Goal: Transaction & Acquisition: Purchase product/service

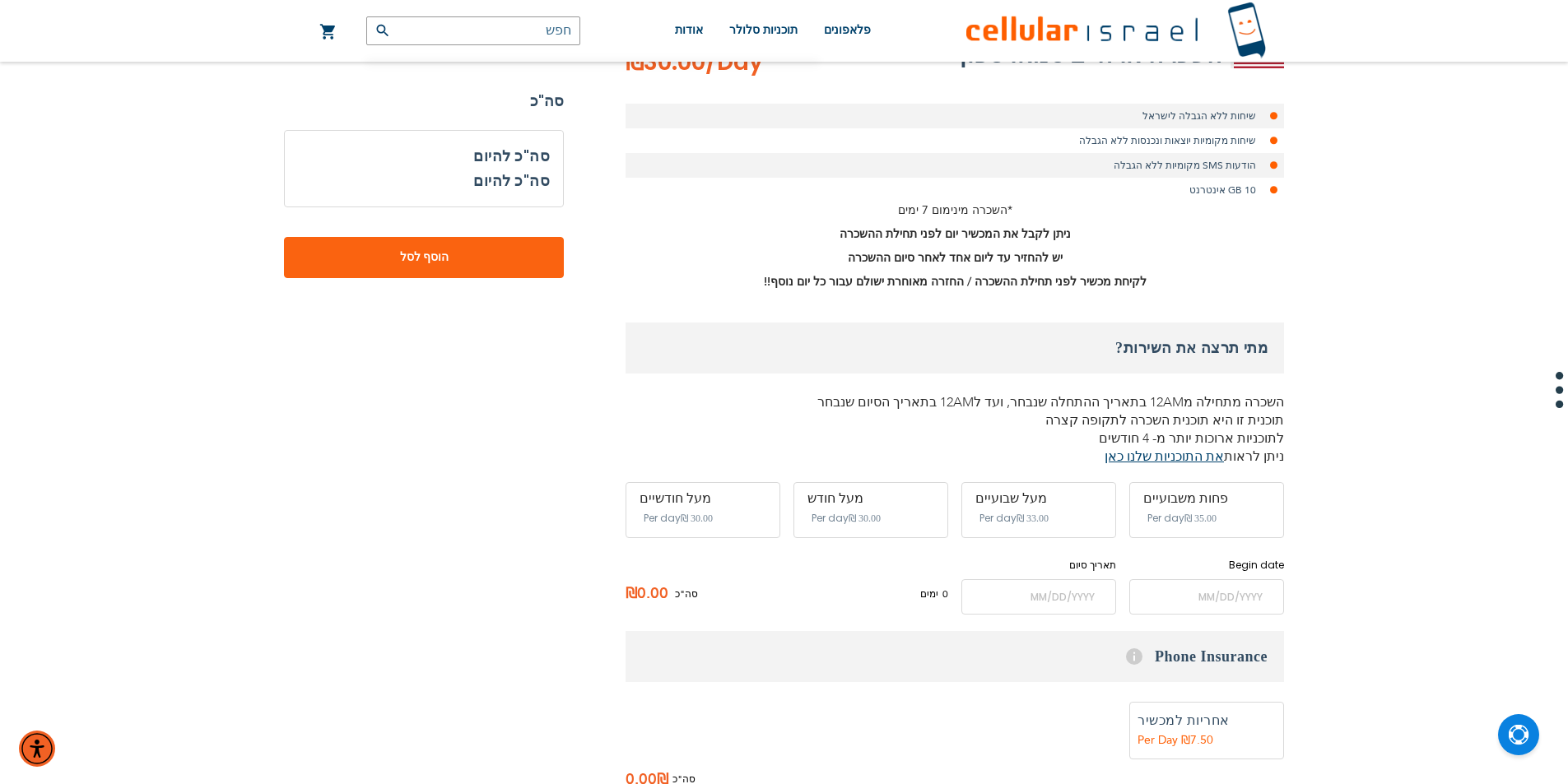
scroll to position [411, 0]
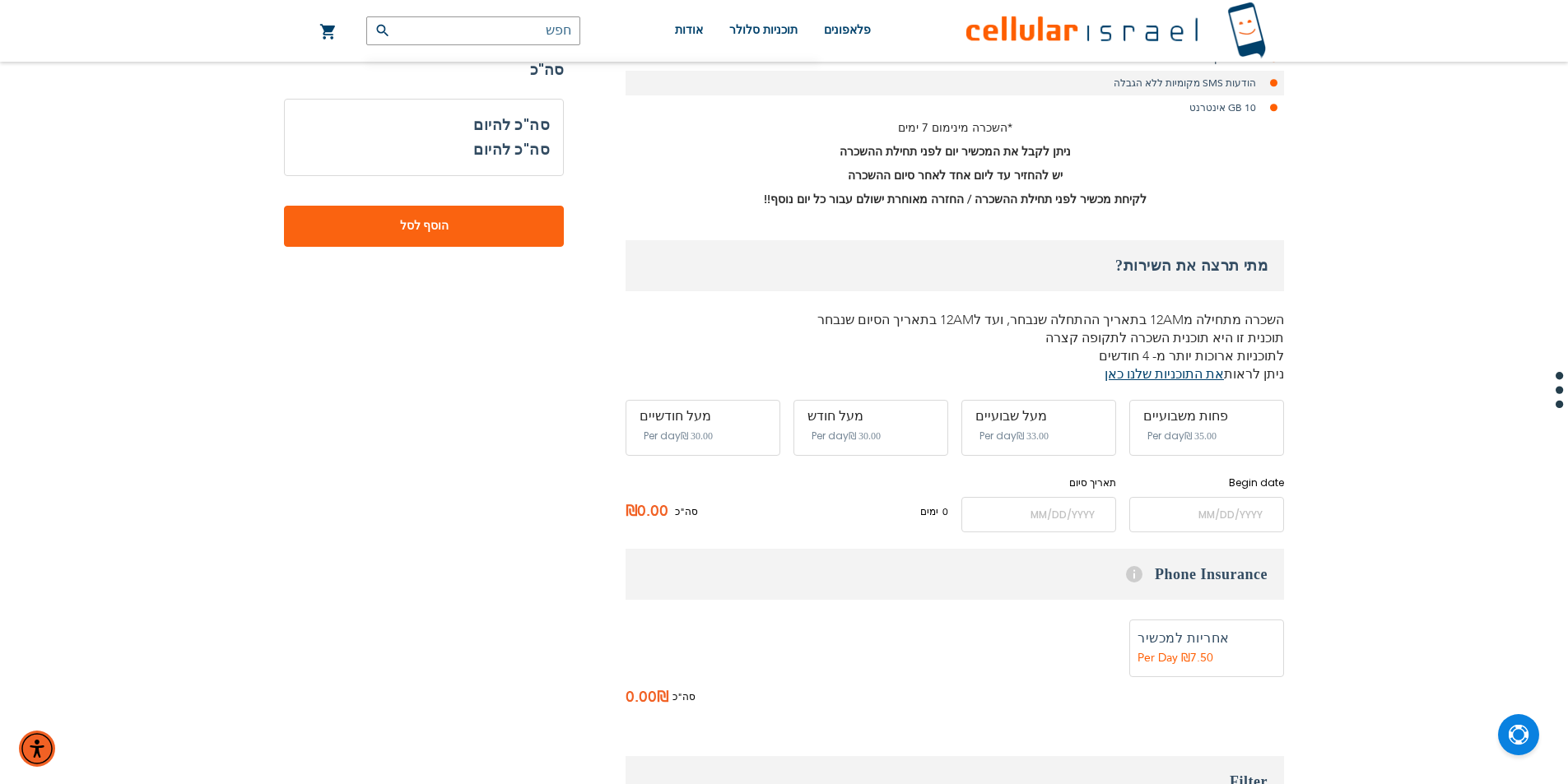
click at [1195, 431] on span "‏35.00 ₪" at bounding box center [1200, 436] width 32 height 11
click at [1191, 513] on input "name" at bounding box center [1206, 514] width 155 height 35
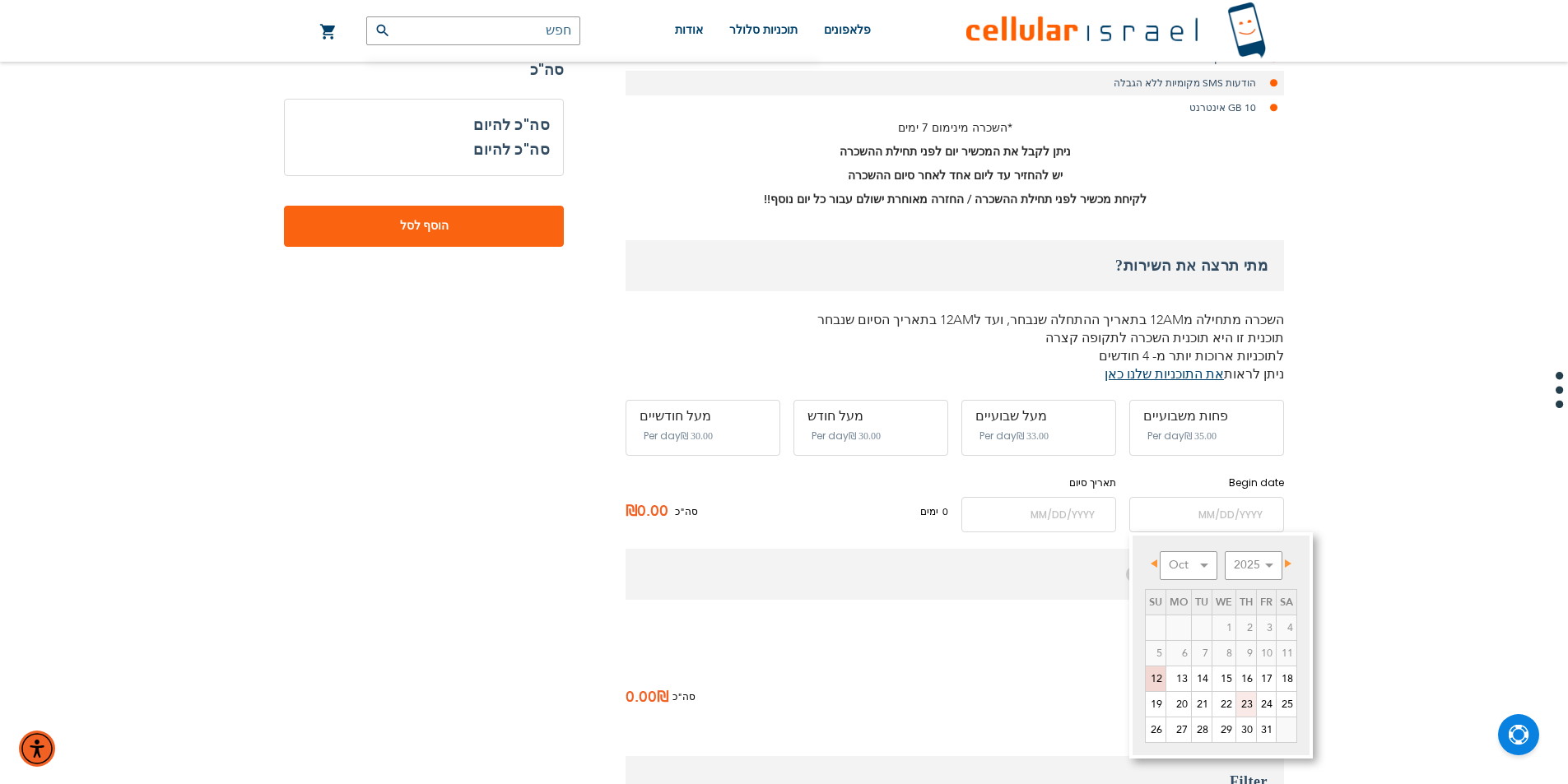
click at [1242, 698] on link "23" at bounding box center [1246, 704] width 20 height 25
type input "[DATE]"
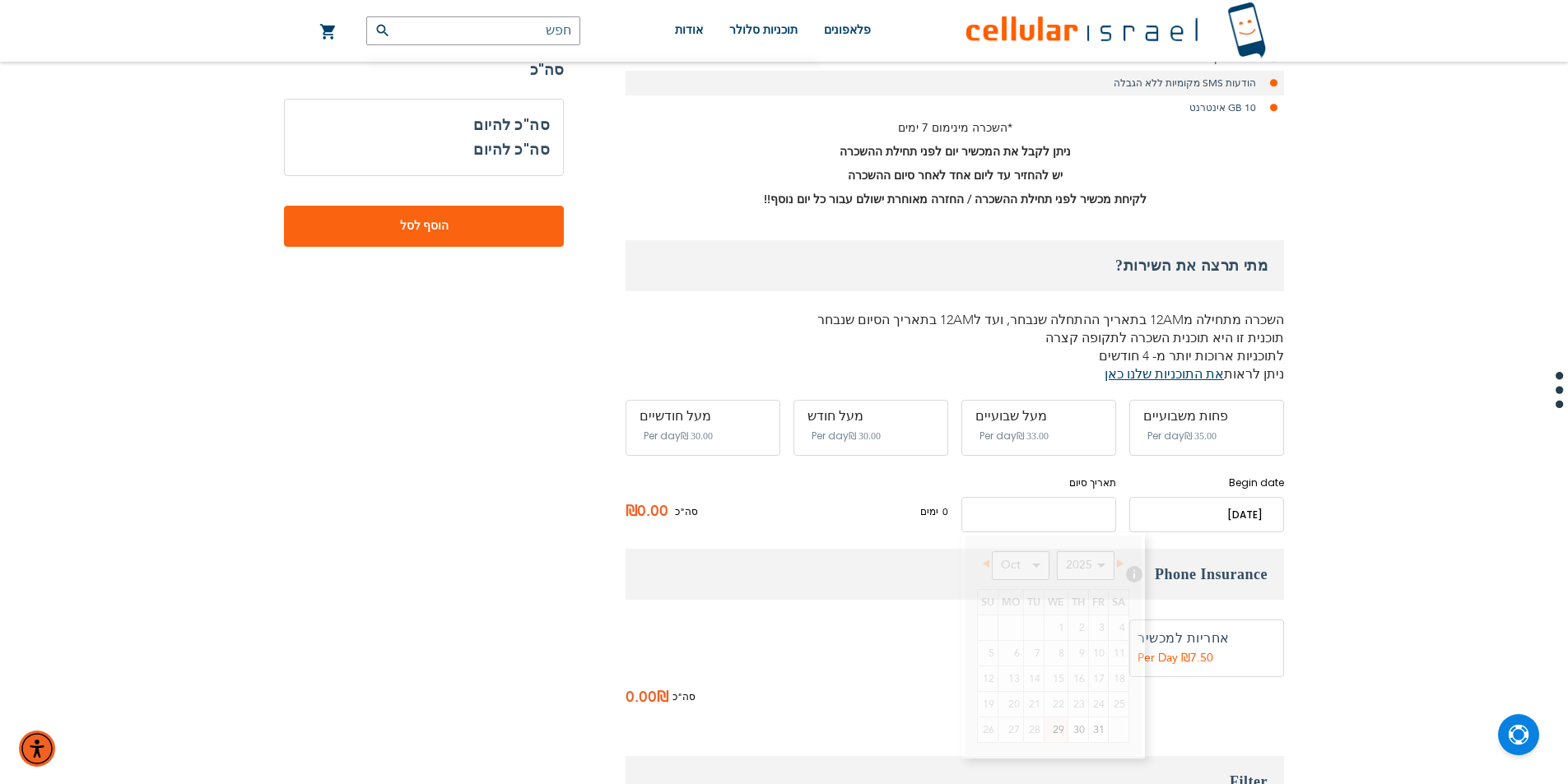
click at [1071, 512] on input "name" at bounding box center [1039, 514] width 155 height 35
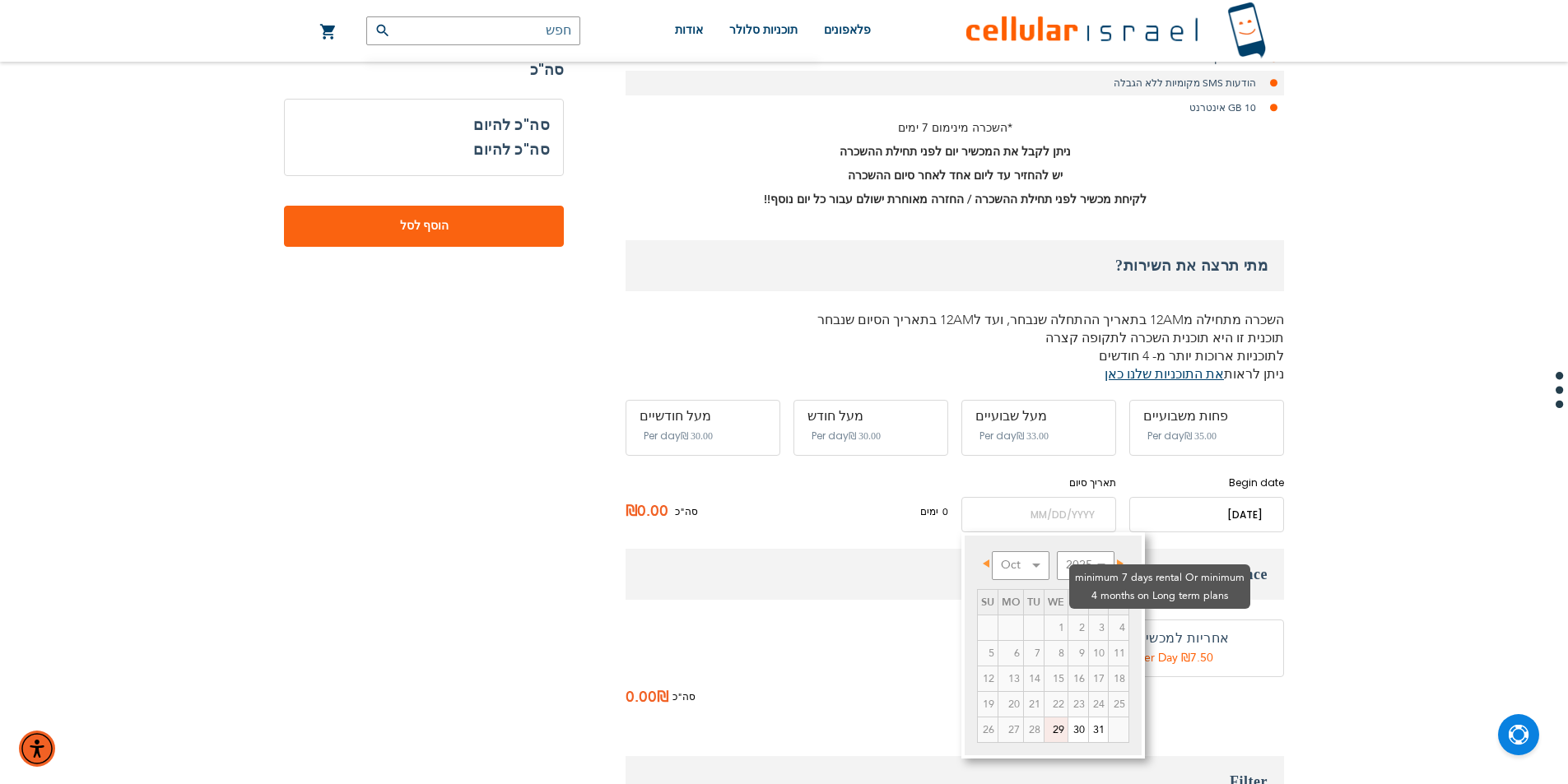
click at [1123, 615] on td "4" at bounding box center [1119, 627] width 21 height 26
click at [1119, 562] on span "Next" at bounding box center [1119, 564] width 7 height 9
click at [1014, 657] on link "3" at bounding box center [1011, 654] width 25 height 25
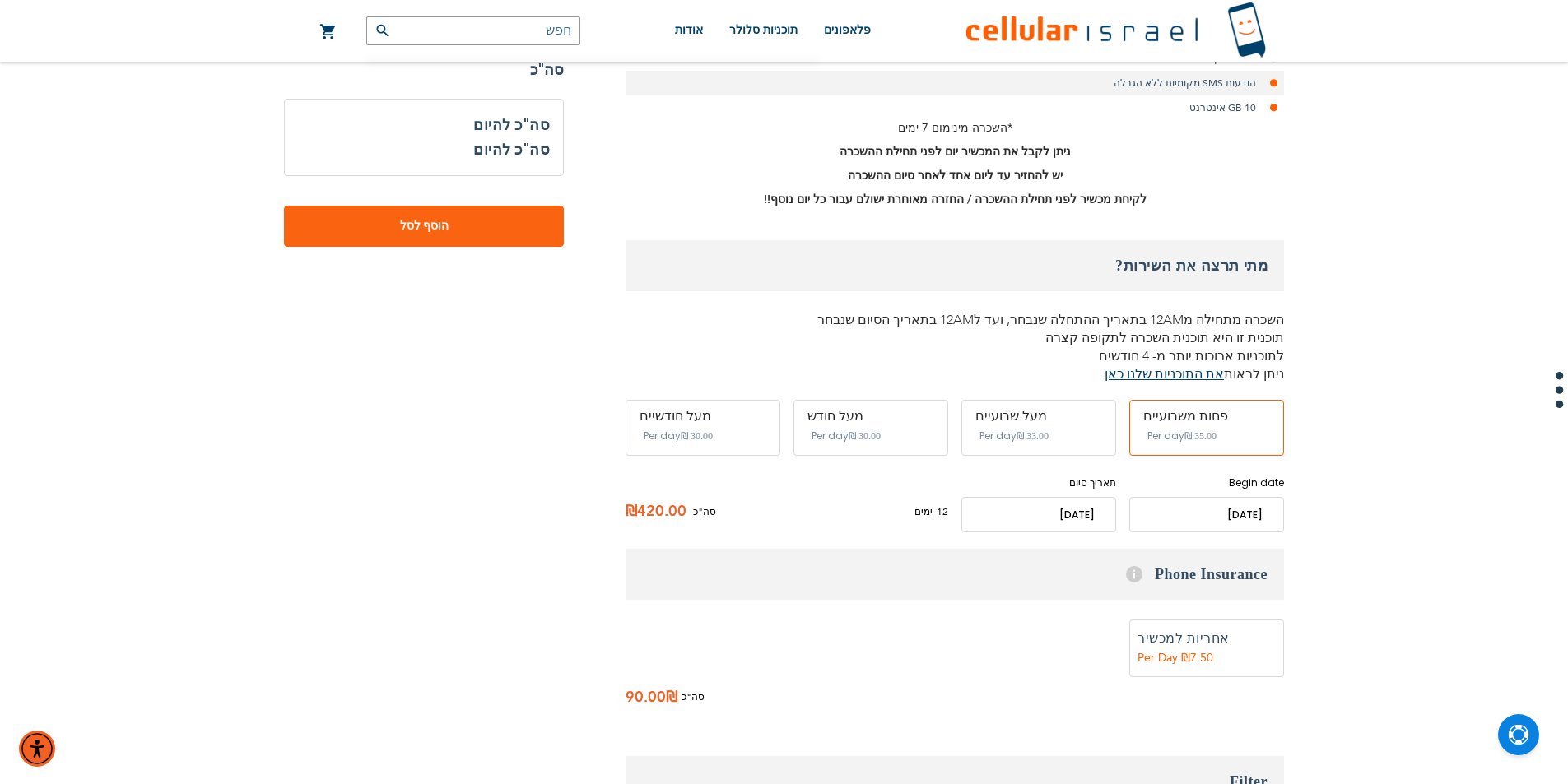
click at [1078, 514] on input "name" at bounding box center [1039, 514] width 155 height 35
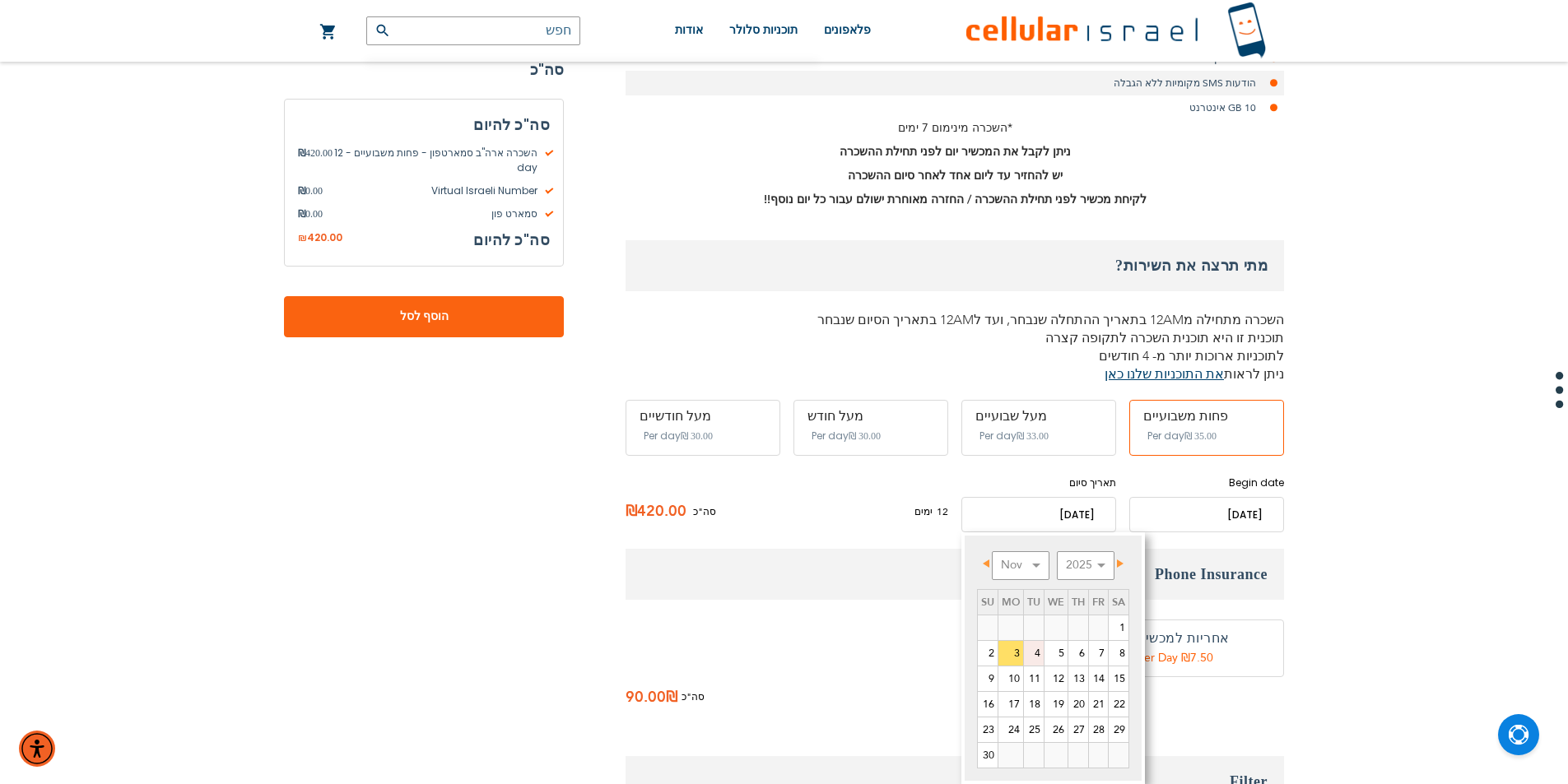
click at [1031, 655] on link "4" at bounding box center [1033, 654] width 20 height 25
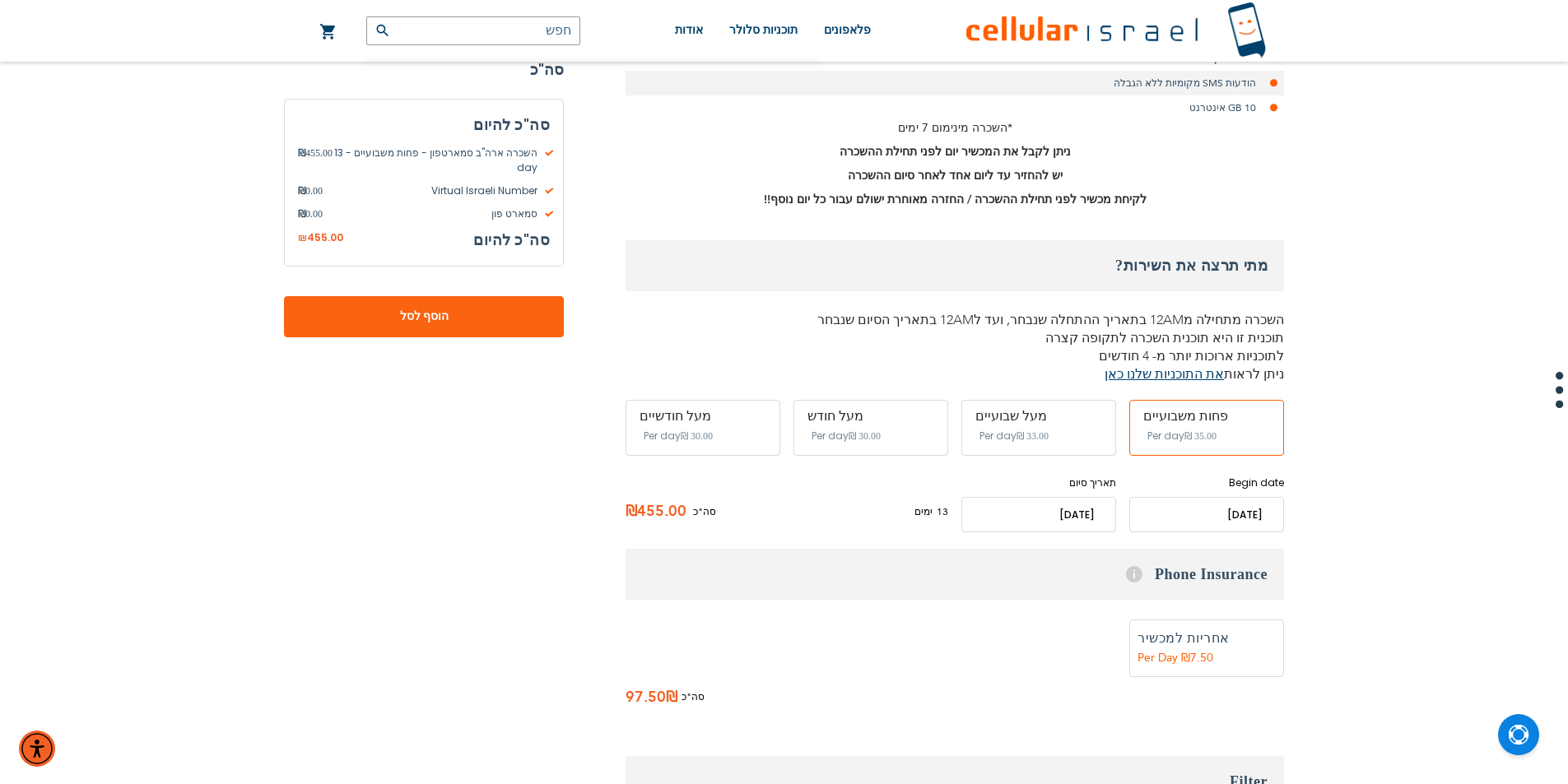
scroll to position [329, 0]
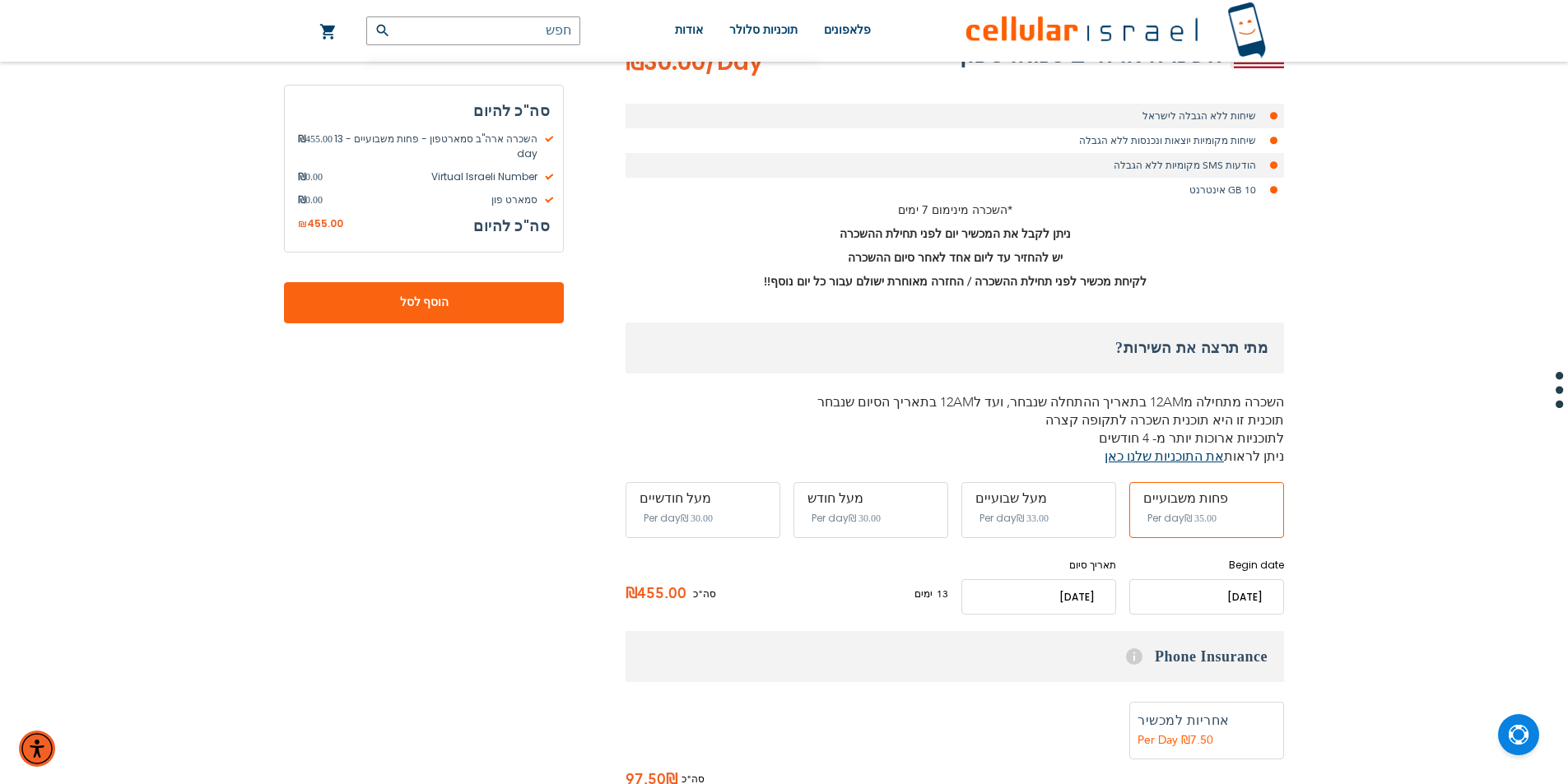
click at [1072, 604] on input "name" at bounding box center [1039, 597] width 155 height 35
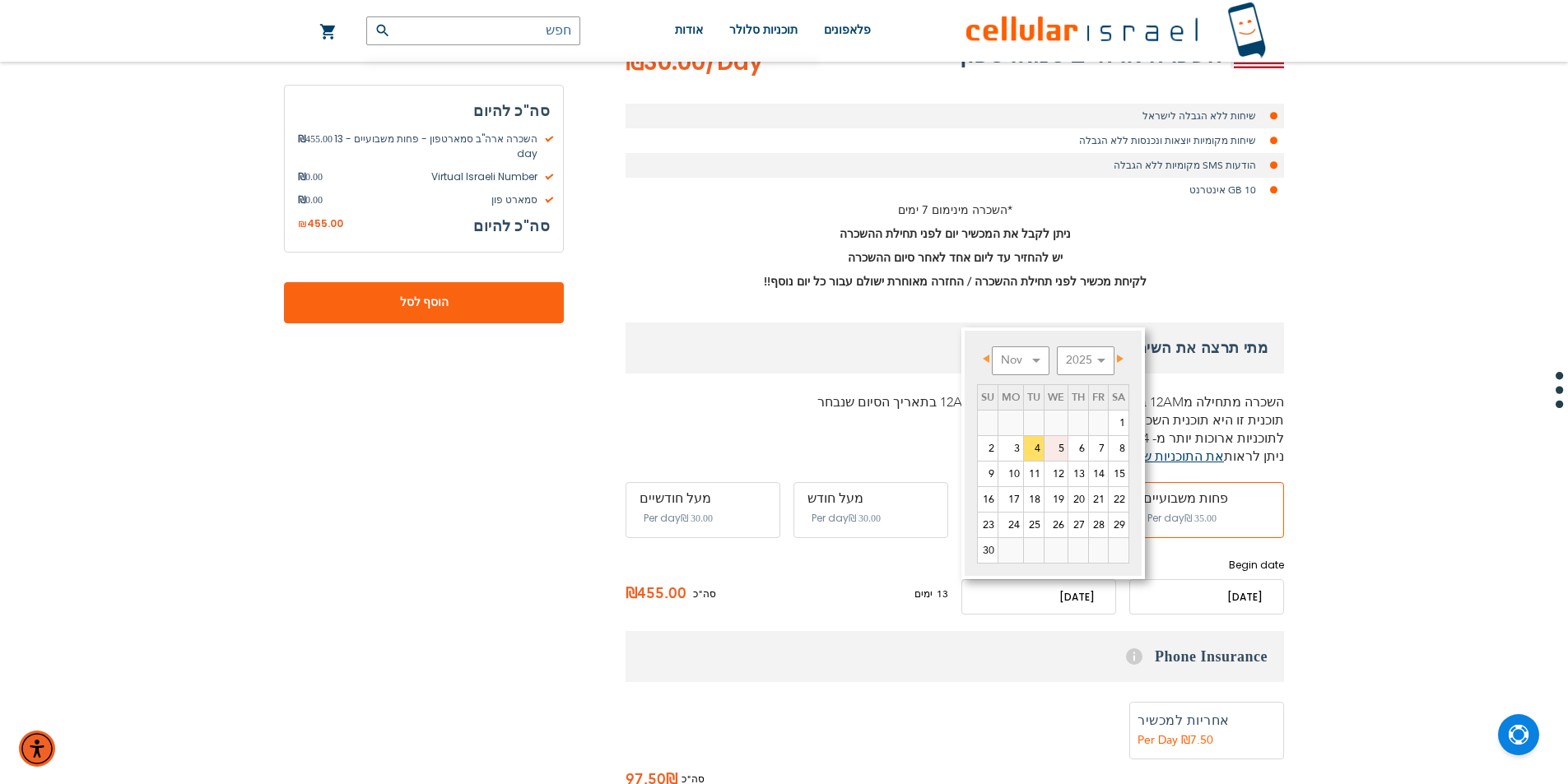
click at [1059, 448] on link "5" at bounding box center [1056, 449] width 23 height 25
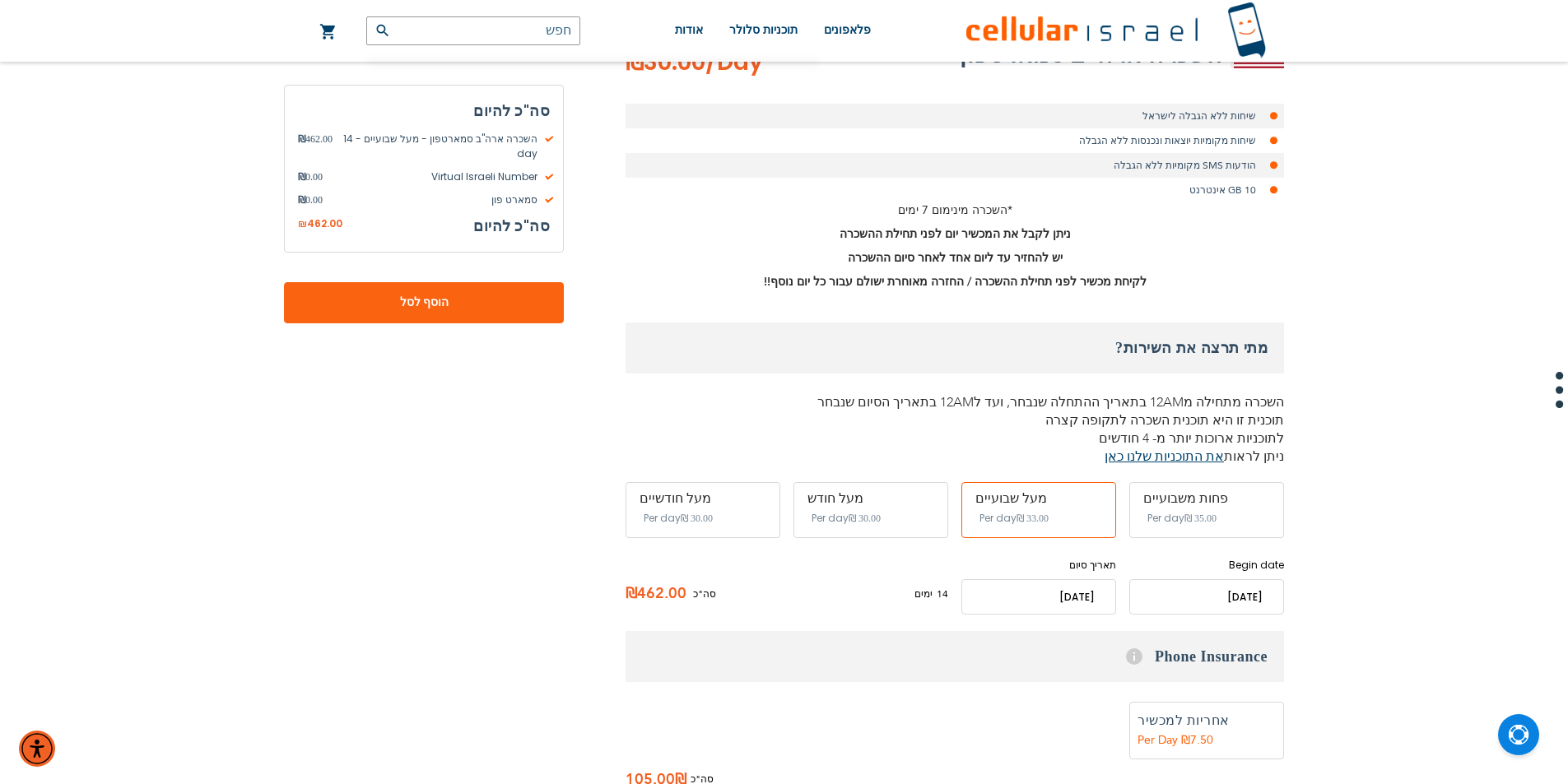
click at [1054, 592] on input "name" at bounding box center [1039, 597] width 155 height 35
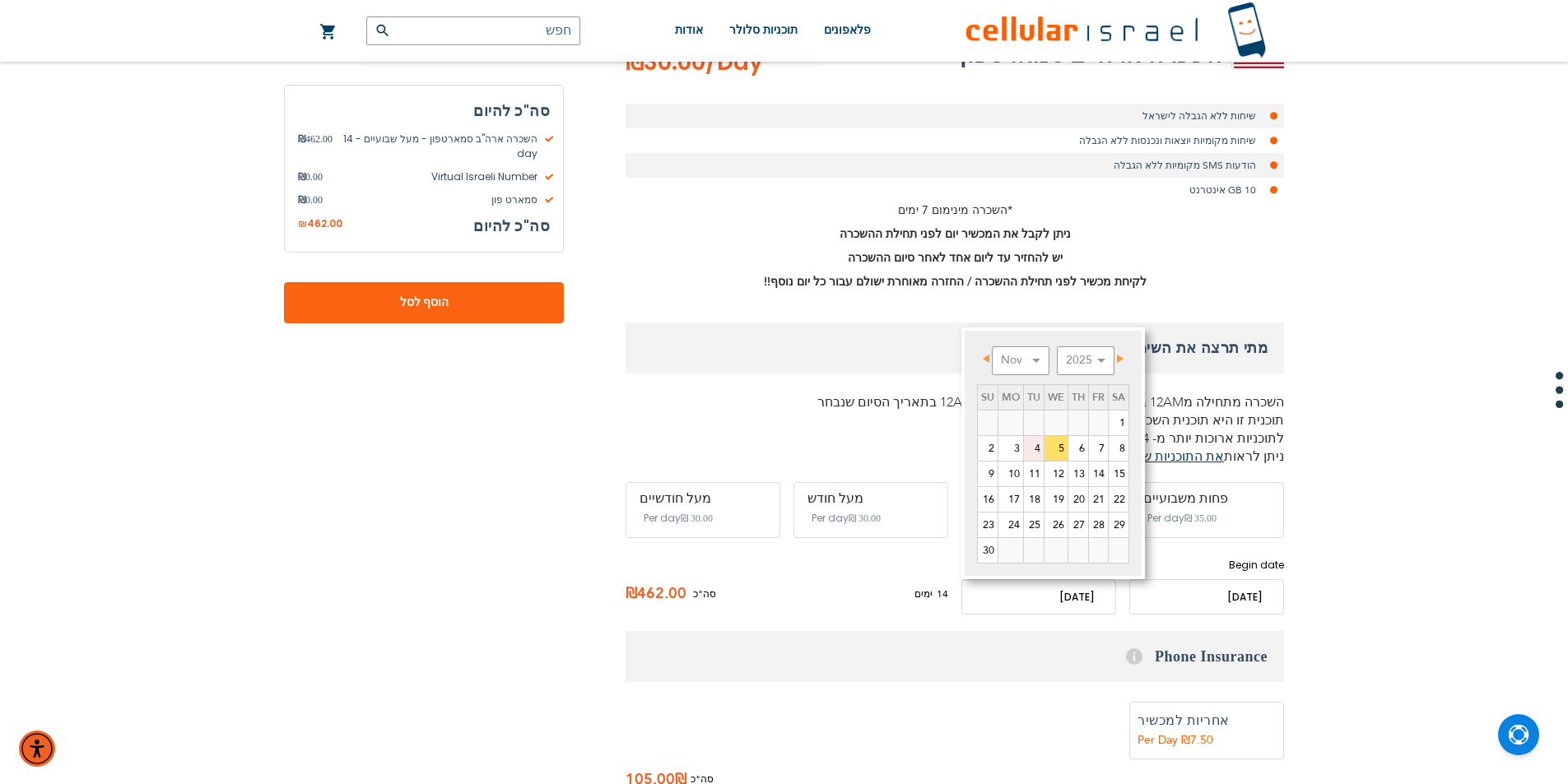
click at [1036, 450] on link "4" at bounding box center [1033, 449] width 20 height 25
type input "[DATE]"
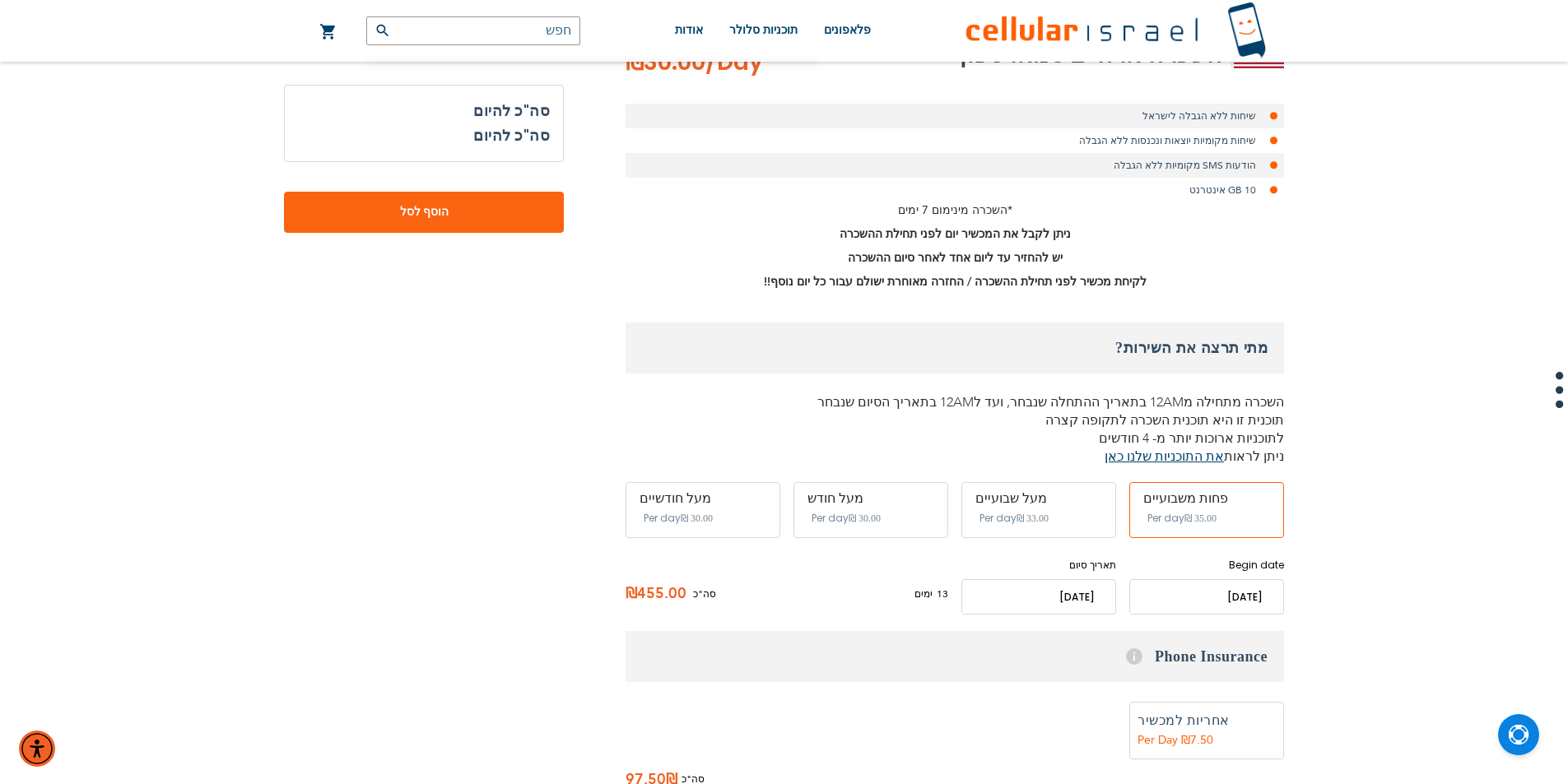
click at [1034, 597] on input "name" at bounding box center [1039, 597] width 155 height 35
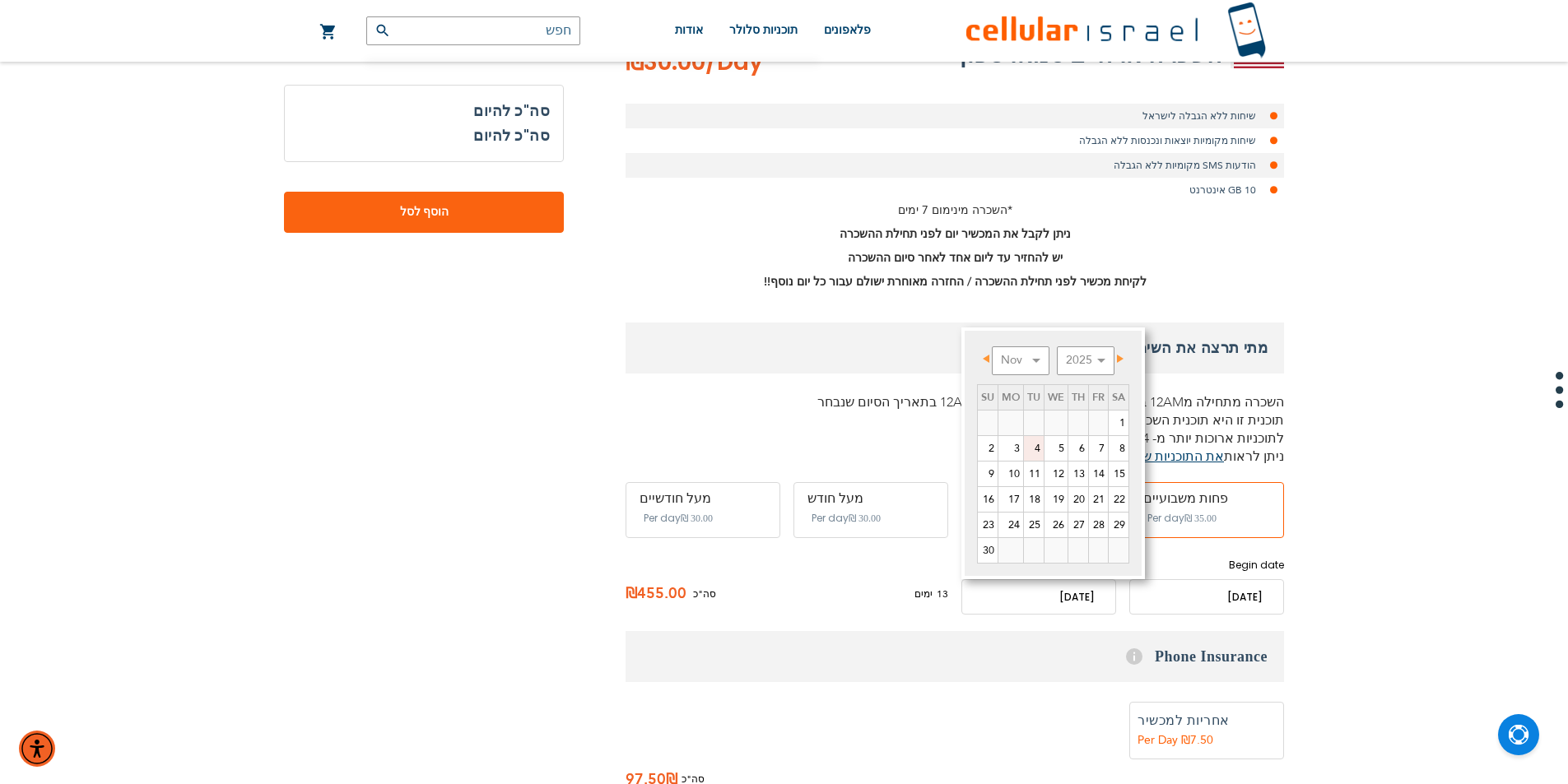
click at [1040, 451] on link "4" at bounding box center [1033, 449] width 20 height 25
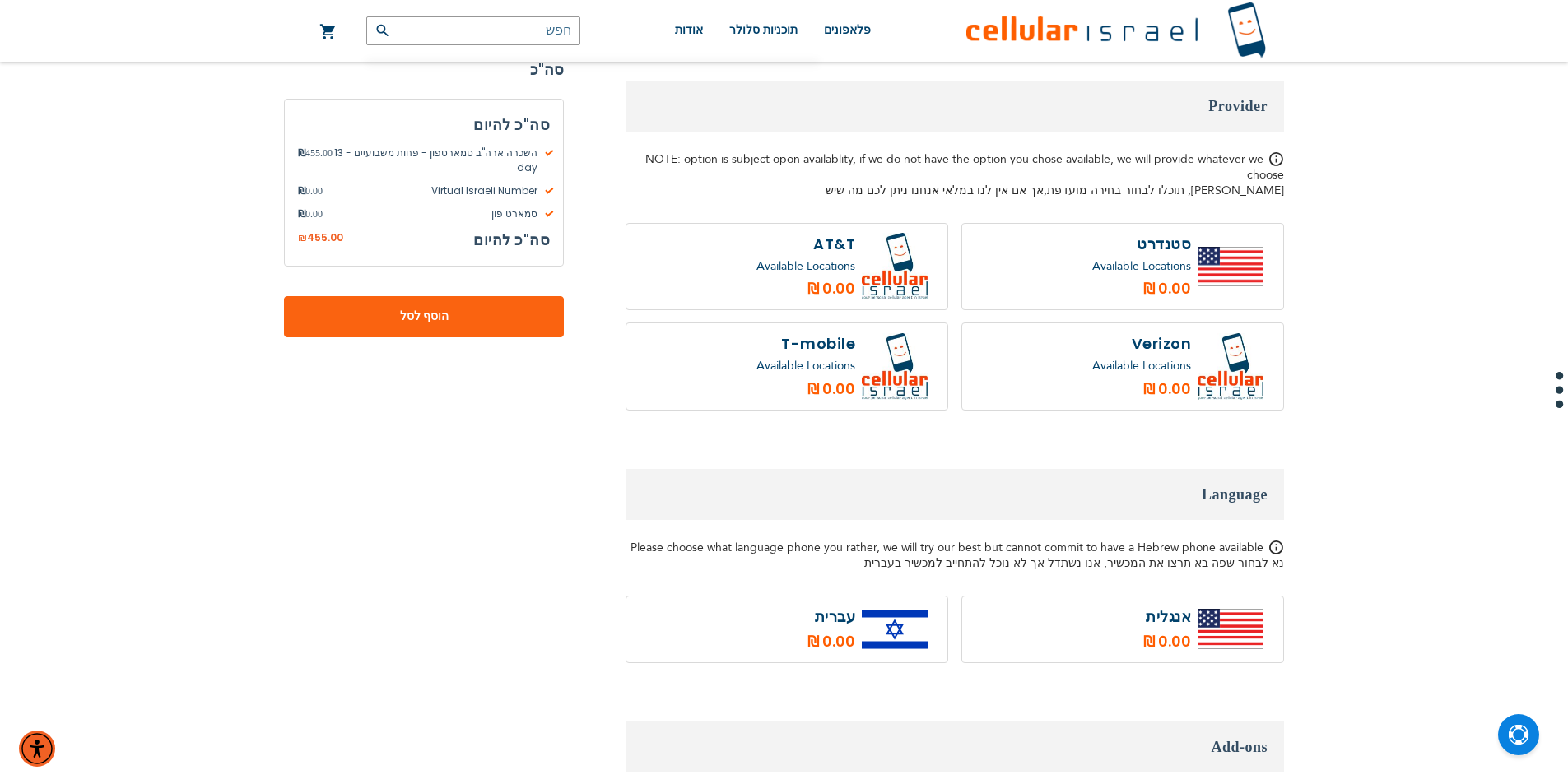
scroll to position [1893, 0]
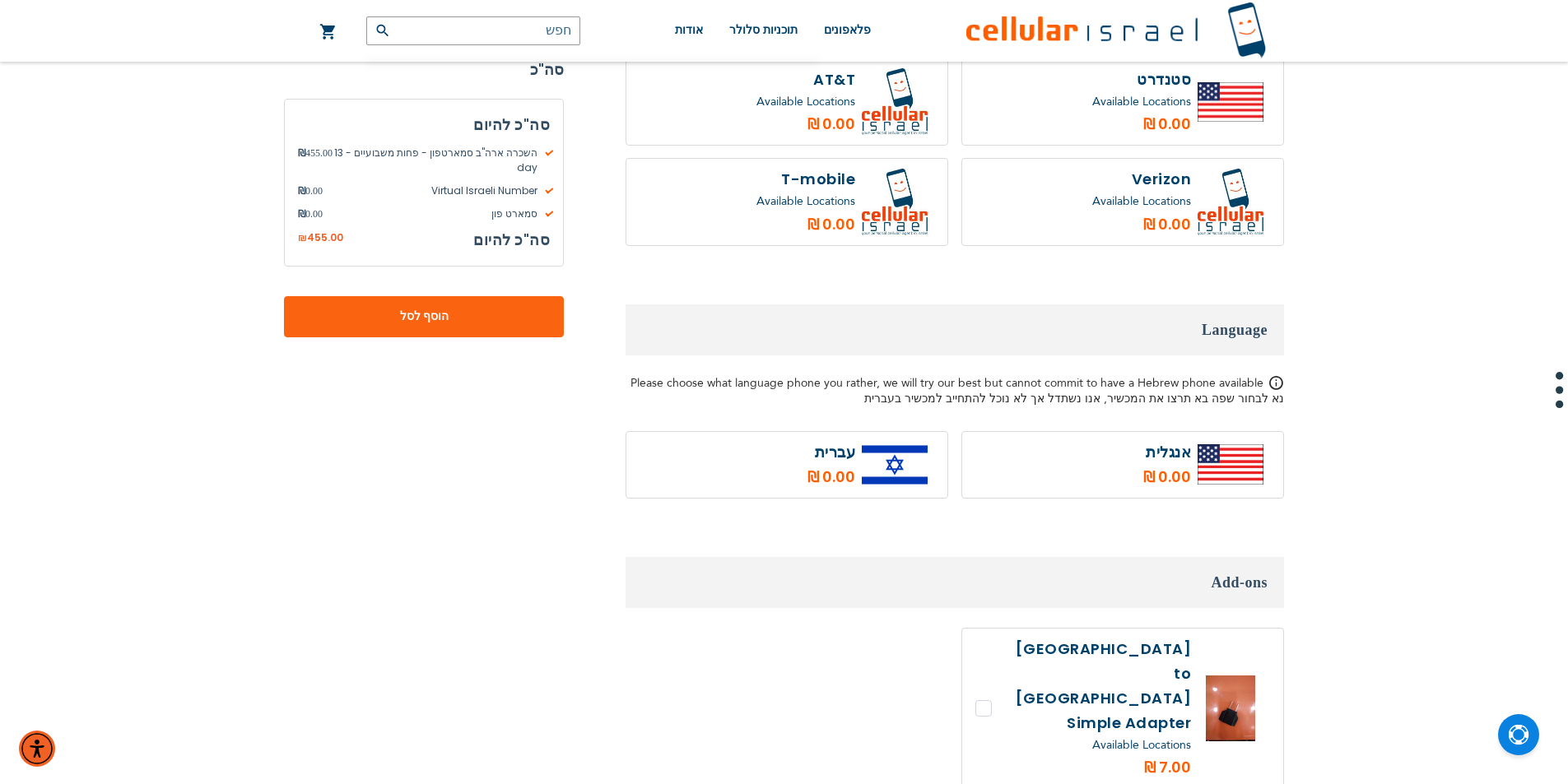
click at [829, 446] on label at bounding box center [787, 465] width 321 height 66
radio input "true"
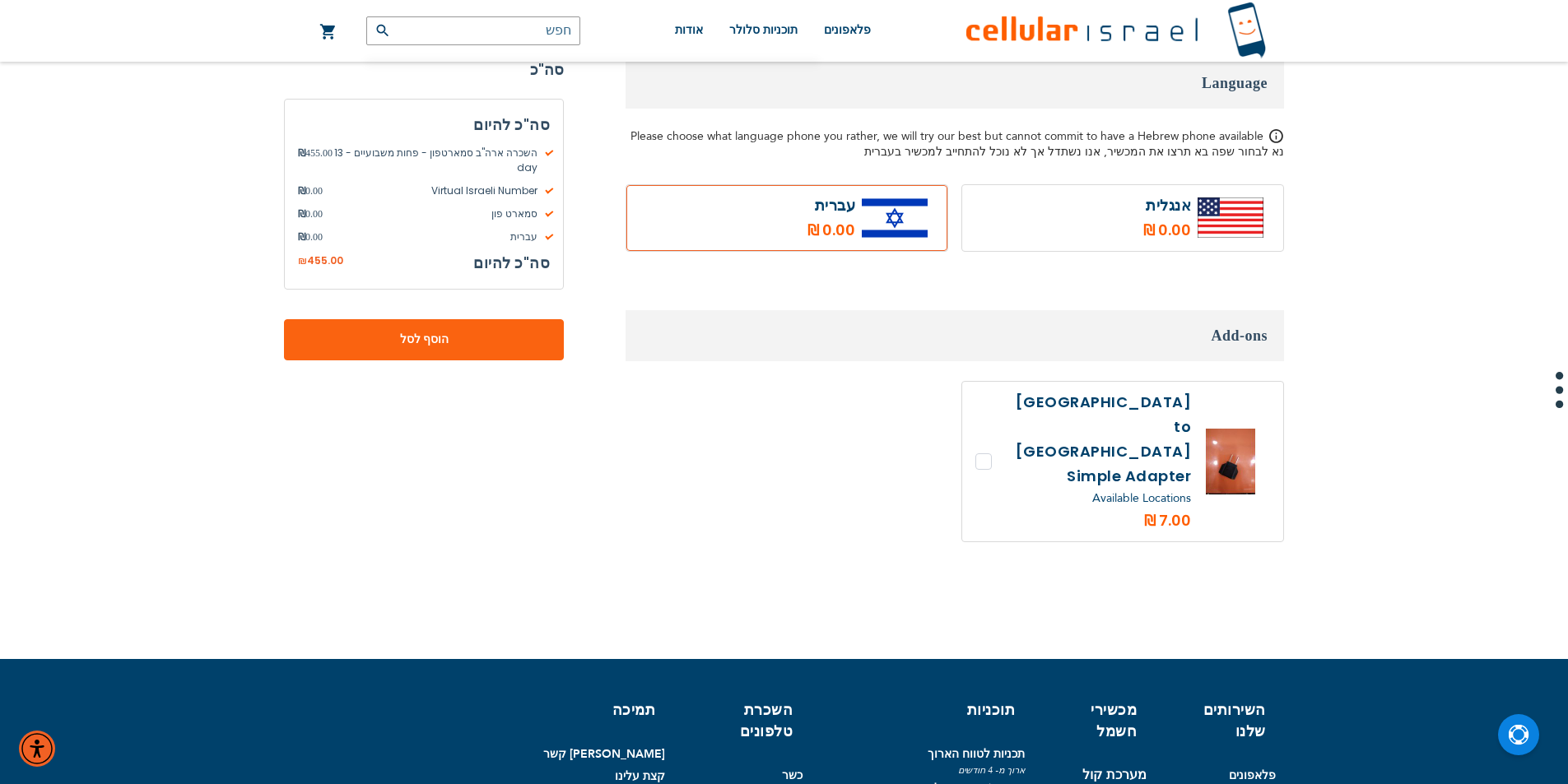
scroll to position [2222, 0]
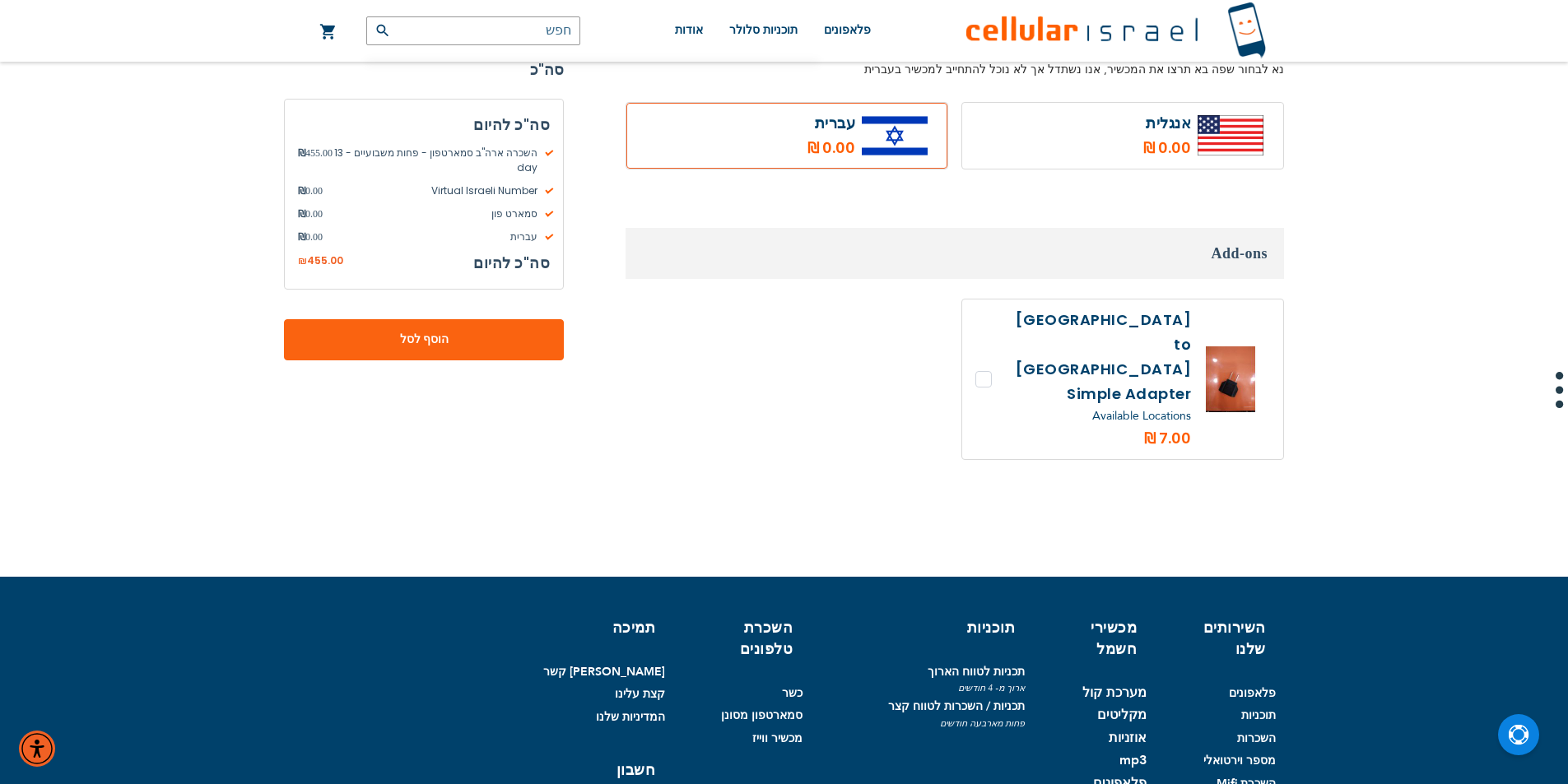
click at [1139, 328] on label at bounding box center [1122, 379] width 321 height 161
checkbox input "true"
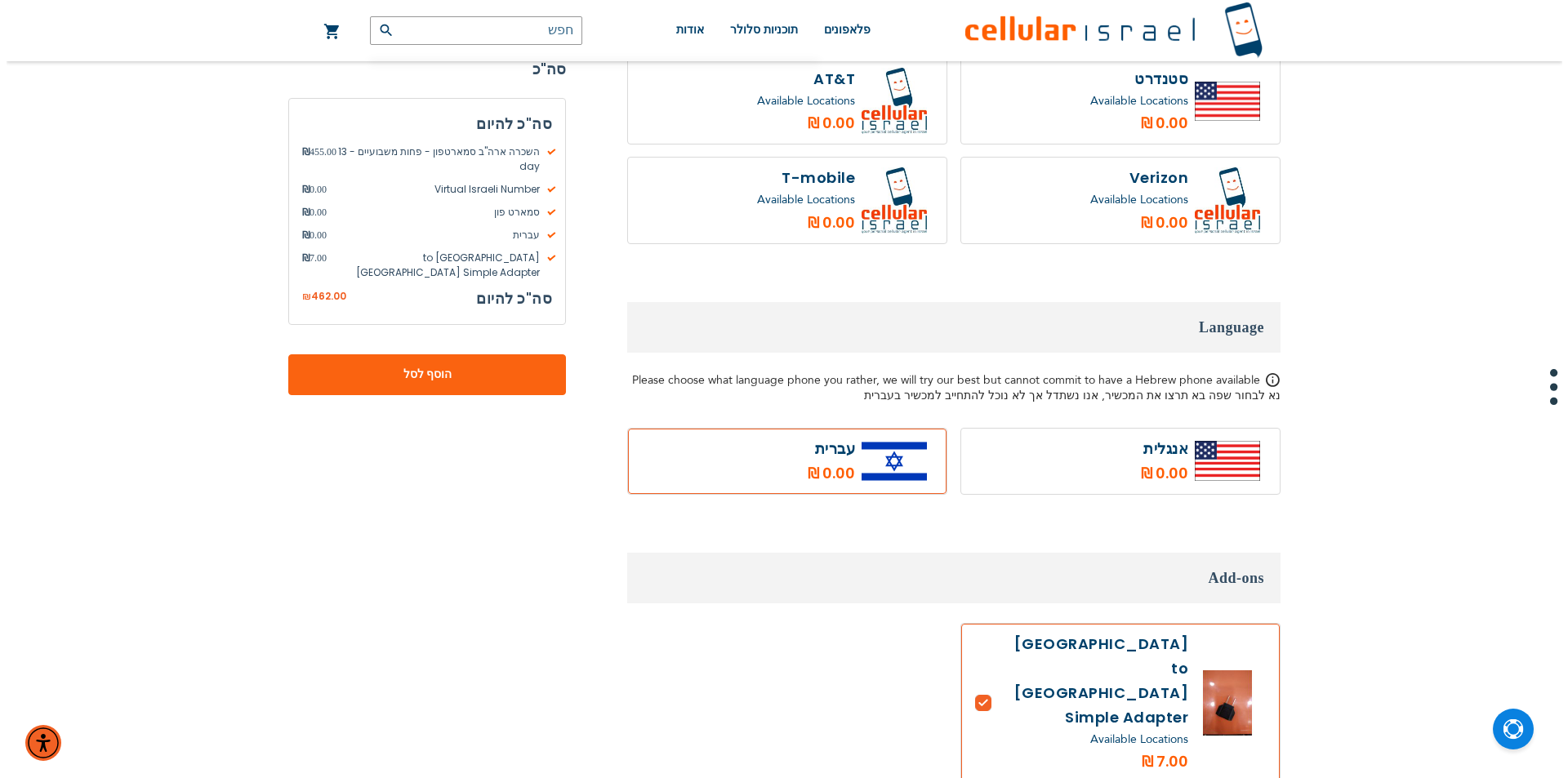
scroll to position [1796, 0]
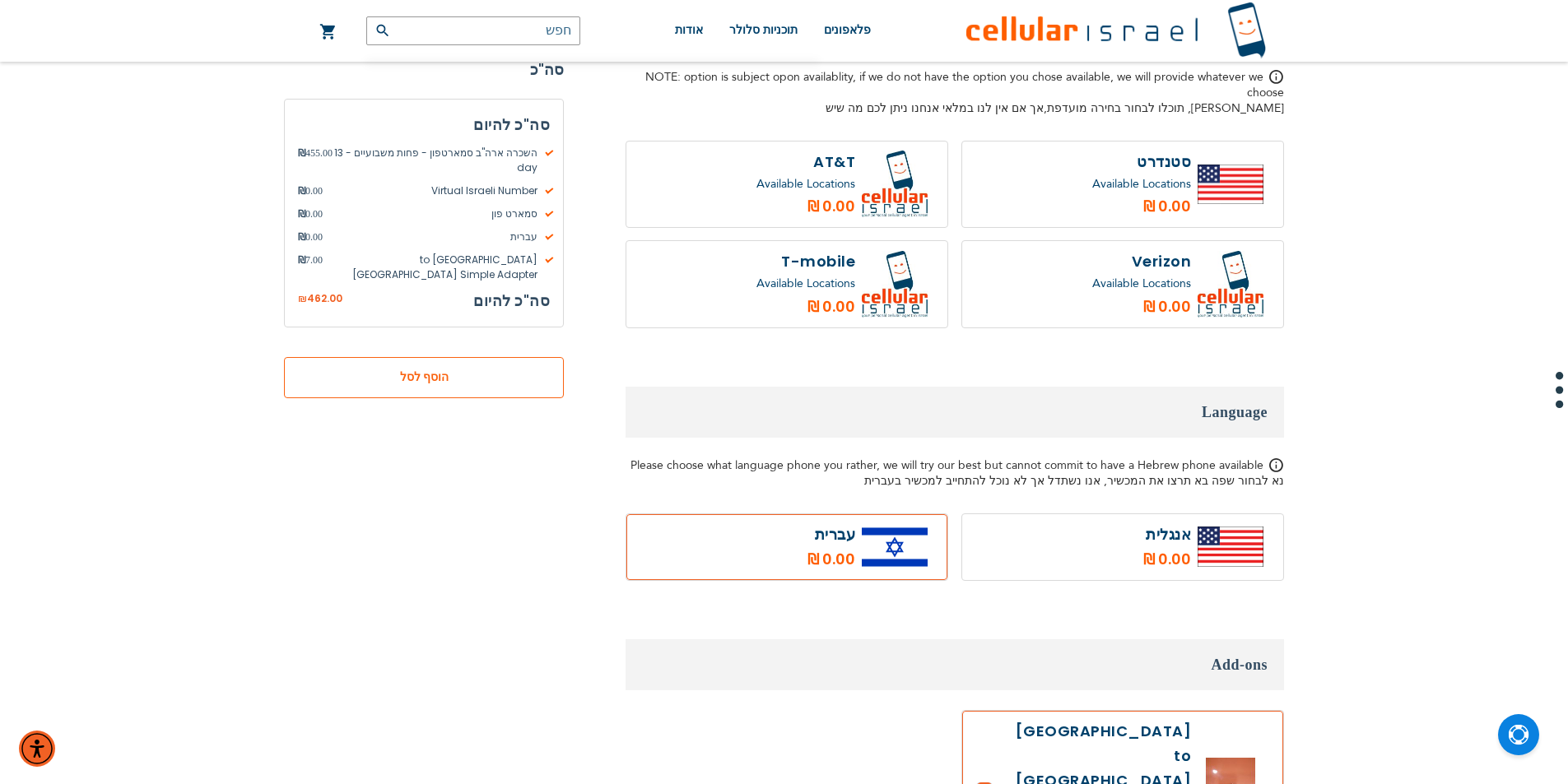
click at [449, 370] on span "הוסף לסל" at bounding box center [424, 378] width 171 height 17
